Goal: Check status

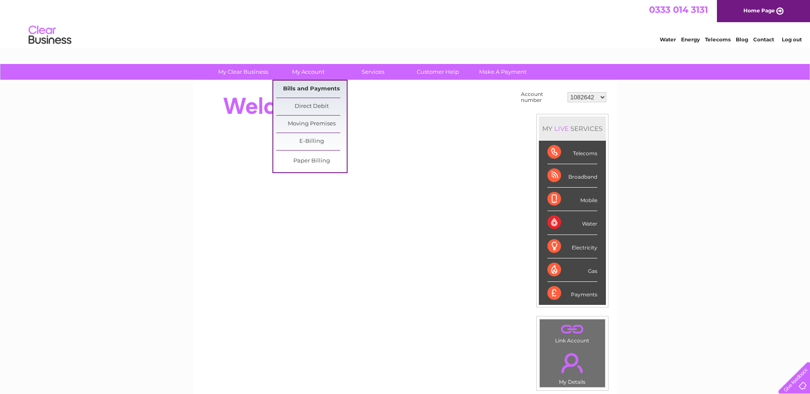
click at [306, 87] on link "Bills and Payments" at bounding box center [311, 89] width 70 height 17
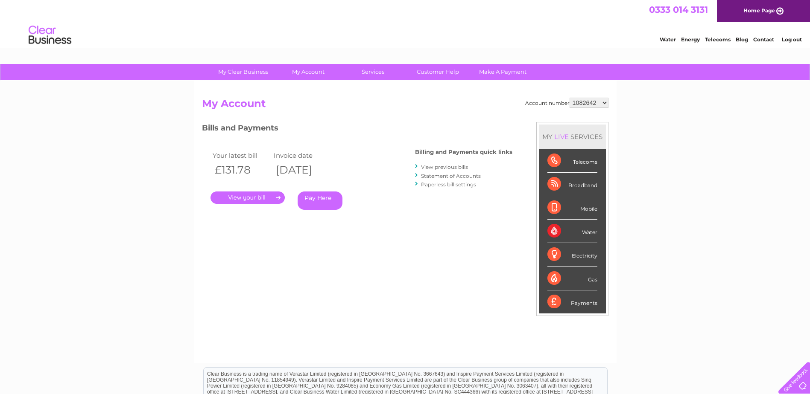
click at [604, 105] on select "1082642 30324115" at bounding box center [588, 103] width 39 height 10
select select "30324115"
click at [570, 98] on select "1082642 30324115" at bounding box center [588, 103] width 39 height 10
